Goal: Transaction & Acquisition: Purchase product/service

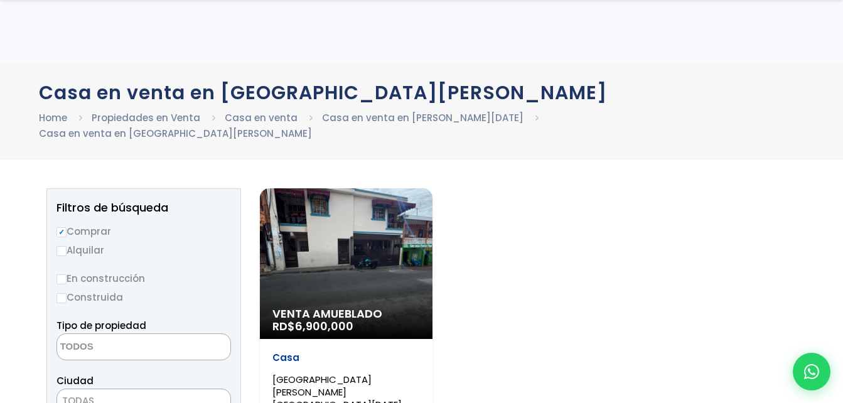
select select
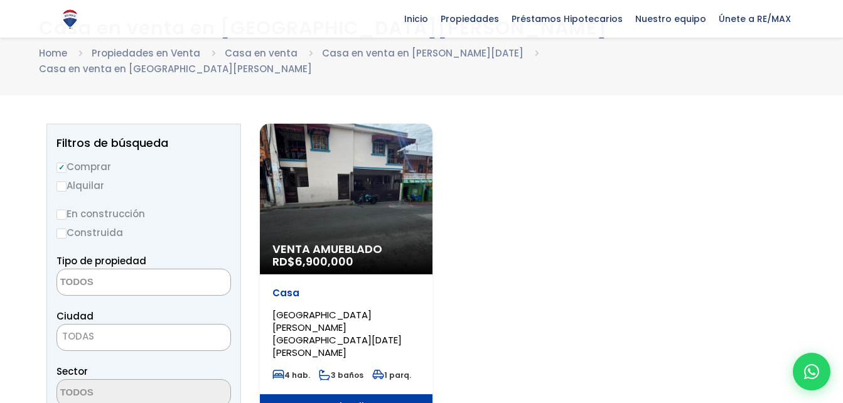
scroll to position [67, 0]
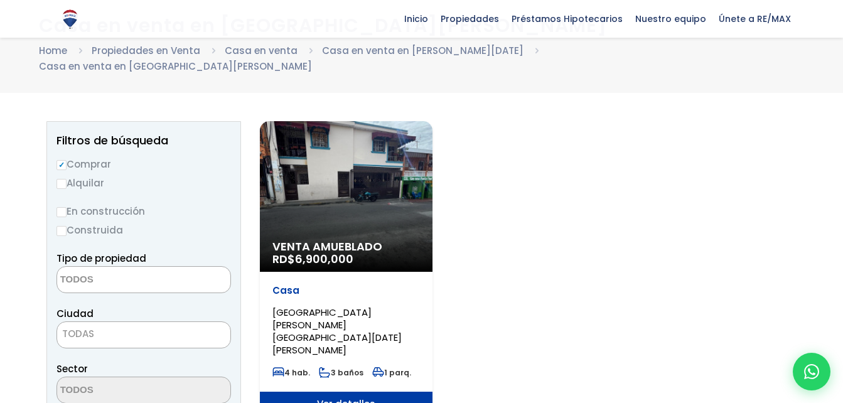
click at [321, 163] on div "Venta Amueblado RD$ 6,900,000" at bounding box center [346, 196] width 173 height 151
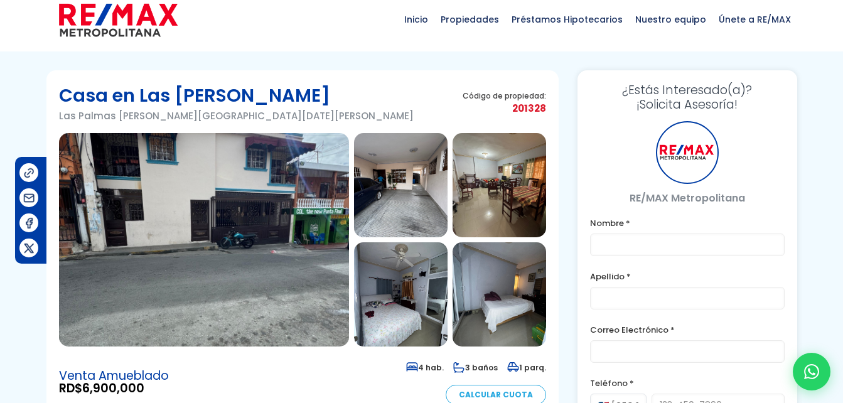
type input "julio"
type input "abad"
type input "[EMAIL_ADDRESS][DOMAIN_NAME]"
type input "[PHONE_NUMBER]"
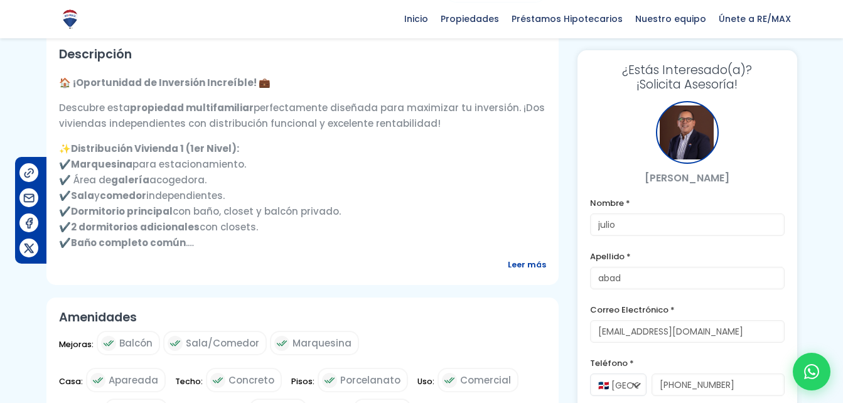
scroll to position [414, 0]
click at [509, 258] on span "Leer más" at bounding box center [527, 264] width 38 height 16
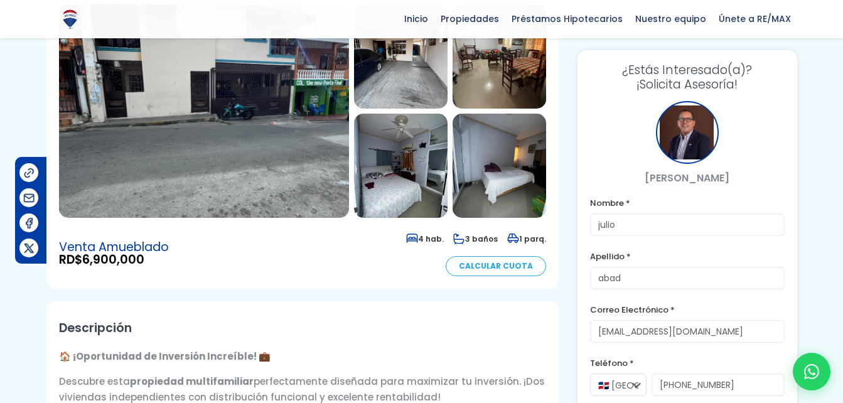
scroll to position [139, 0]
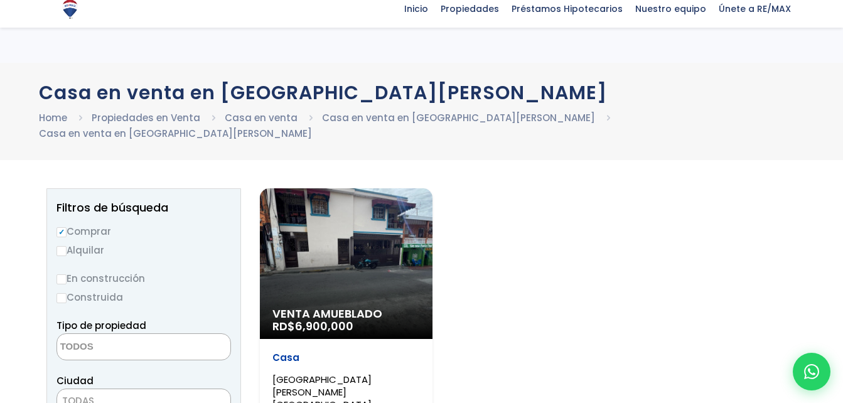
select select
